Goal: Check status: Check status

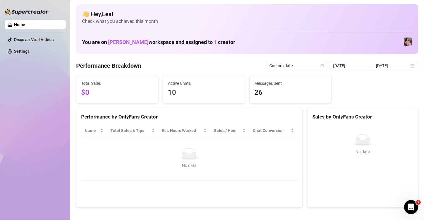
scroll to position [39, 0]
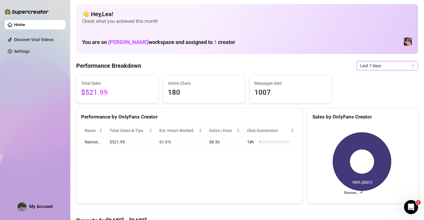
click at [411, 64] on icon "calendar" at bounding box center [413, 66] width 4 height 4
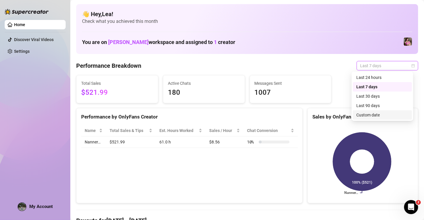
click at [372, 115] on div "Custom date" at bounding box center [382, 115] width 52 height 6
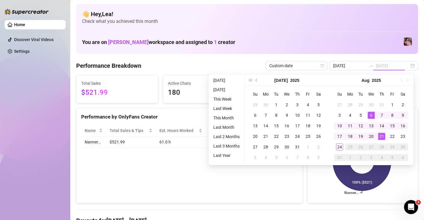
type input "[DATE]"
click at [342, 147] on div "24" at bounding box center [339, 146] width 7 height 7
click at [342, 147] on icon at bounding box center [362, 161] width 58 height 58
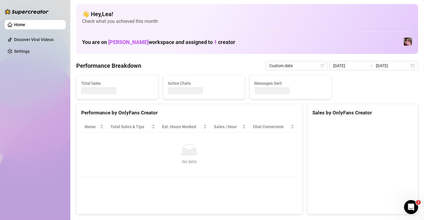
type input "2025-08-06"
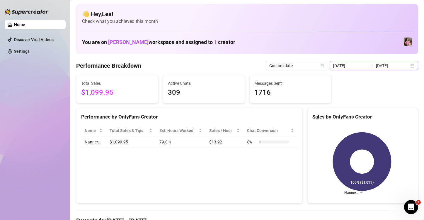
click at [410, 66] on div "2025-08-06 2025-08-24" at bounding box center [373, 65] width 88 height 9
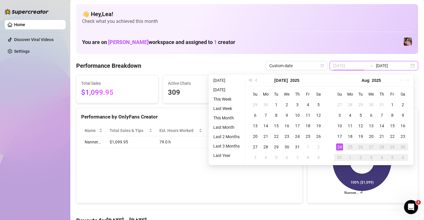
type input "[DATE]"
click at [339, 146] on div "24" at bounding box center [339, 146] width 7 height 7
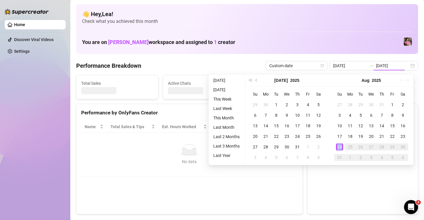
type input "[DATE]"
